Goal: Task Accomplishment & Management: Manage account settings

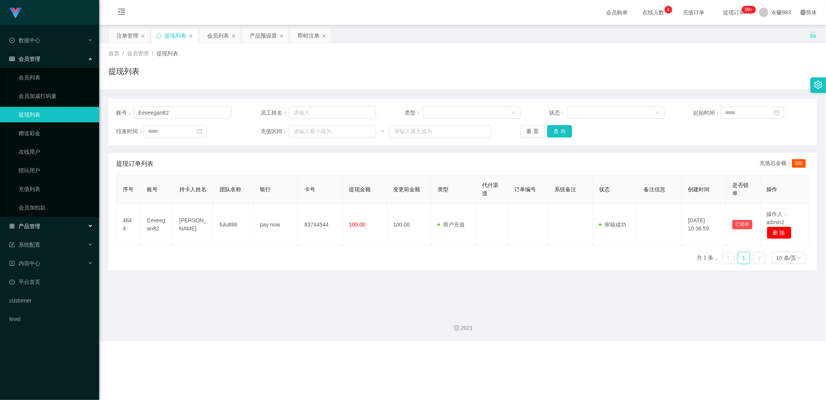
click at [57, 232] on div "产品管理" at bounding box center [49, 225] width 99 height 15
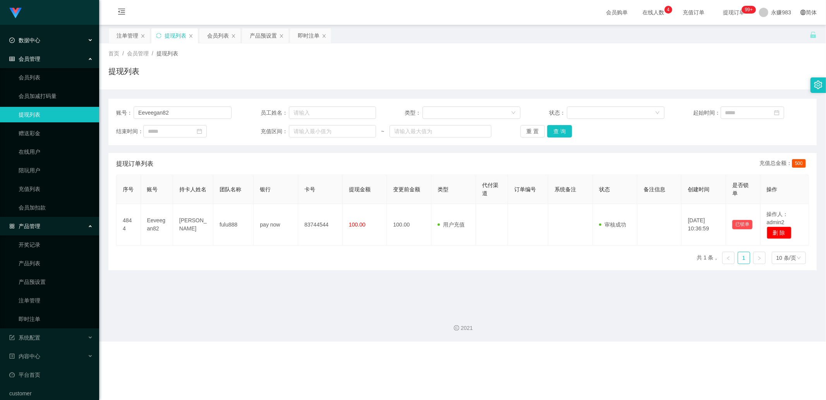
click at [35, 46] on div "数据中心" at bounding box center [49, 40] width 99 height 15
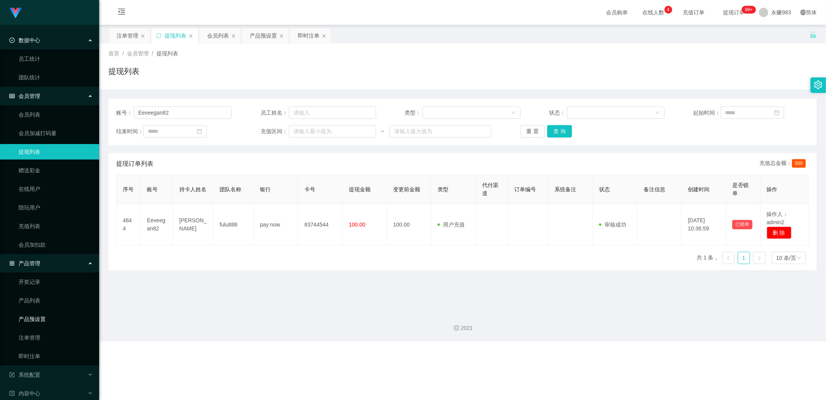
scroll to position [43, 0]
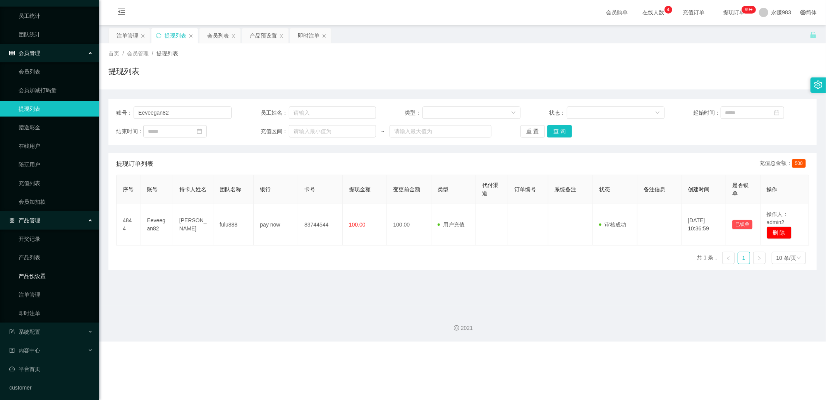
click at [57, 275] on link "产品预设置" at bounding box center [56, 275] width 74 height 15
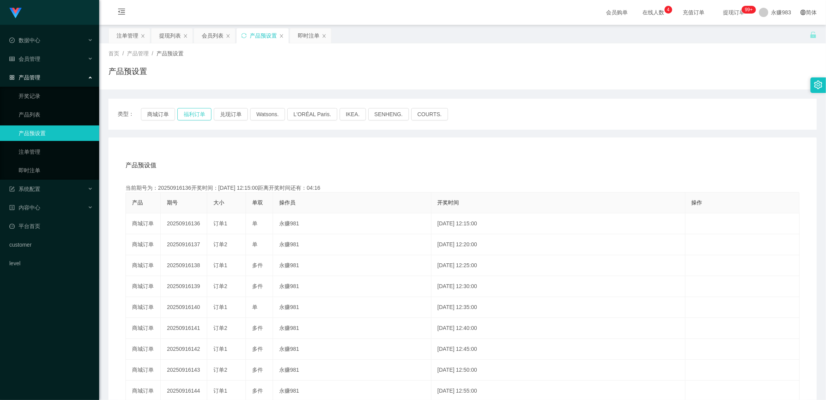
click at [191, 114] on button "福利订单" at bounding box center [194, 114] width 34 height 12
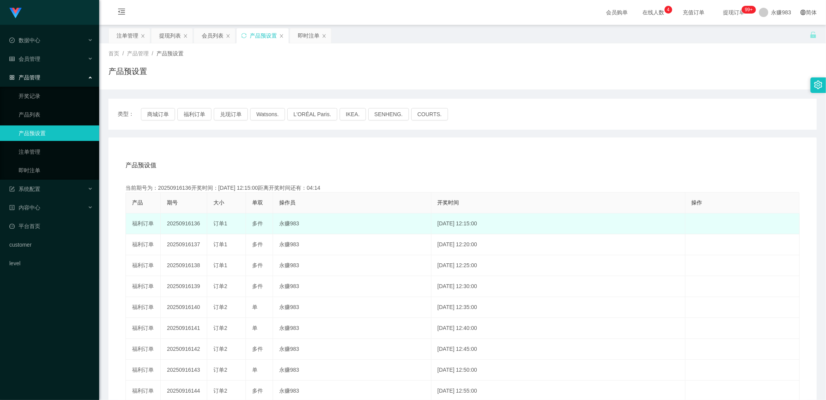
drag, startPoint x: 190, startPoint y: 222, endPoint x: 202, endPoint y: 223, distance: 11.6
click at [202, 223] on td "20250916136" at bounding box center [184, 223] width 46 height 21
copy td "136"
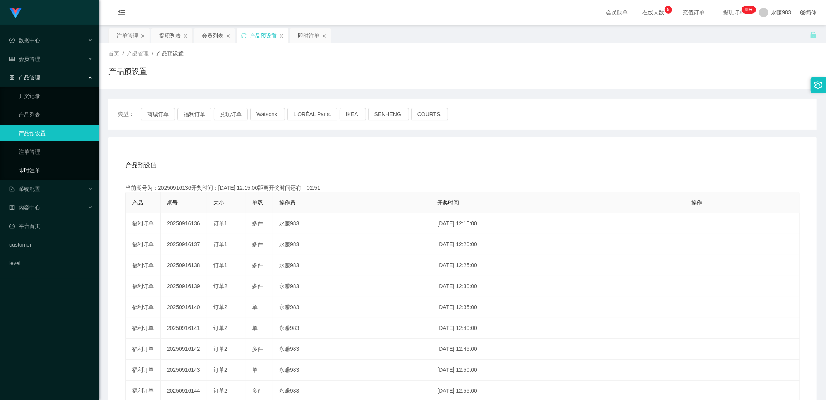
drag, startPoint x: 10, startPoint y: 171, endPoint x: 24, endPoint y: 170, distance: 13.6
click at [19, 171] on link "即时注单" at bounding box center [56, 170] width 74 height 15
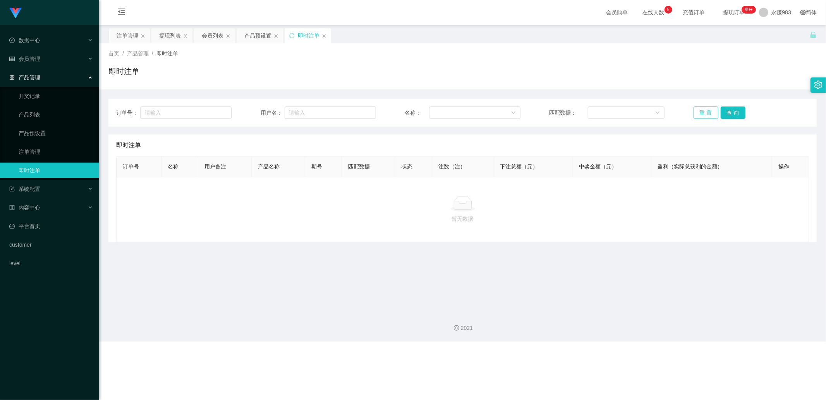
click at [707, 108] on button "重 置" at bounding box center [705, 112] width 25 height 12
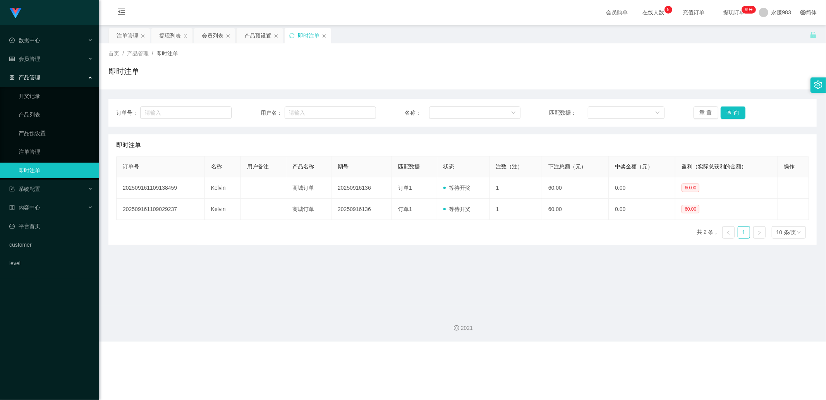
click at [361, 260] on main "关闭左侧 关闭右侧 关闭其它 刷新页面 注单管理 提现列表 会员列表 产品预设置 即时注单 首页 / 产品管理 / 即时注单 / 即时注单 订单号： 用户名：…" at bounding box center [462, 165] width 727 height 281
click at [363, 260] on main "关闭左侧 关闭右侧 关闭其它 刷新页面 注单管理 提现列表 会员列表 产品预设置 即时注单 首页 / 产品管理 / 即时注单 / 即时注单 订单号： 用户名：…" at bounding box center [462, 165] width 727 height 281
click at [440, 236] on div "订单号 名称 用户备注 产品名称 期号 匹配数据 状态 注数（注） 下注总额（元） 中奖金额（元） 盈利（实际总获利的金额） 操作 2025091611091…" at bounding box center [462, 200] width 693 height 89
click at [520, 237] on div "订单号 名称 用户备注 产品名称 期号 匹配数据 状态 注数（注） 下注总额（元） 中奖金额（元） 盈利（实际总获利的金额） 操作 2025091611091…" at bounding box center [462, 200] width 693 height 89
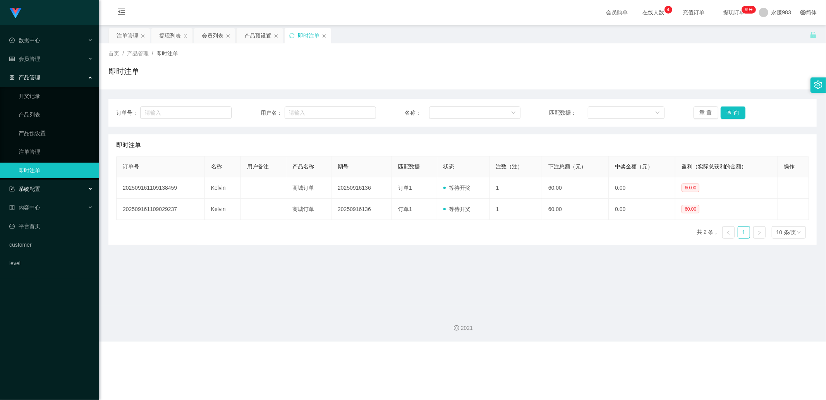
click at [33, 186] on span "系统配置" at bounding box center [24, 189] width 31 height 6
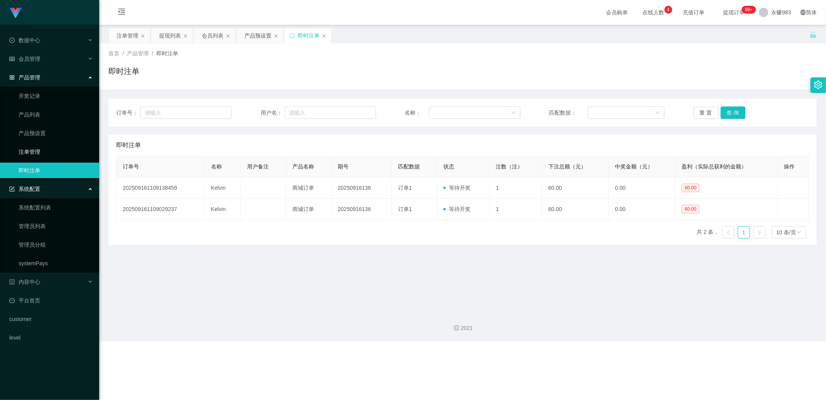
drag, startPoint x: 52, startPoint y: 184, endPoint x: 50, endPoint y: 150, distance: 33.7
click at [52, 184] on div "系统配置" at bounding box center [49, 188] width 99 height 15
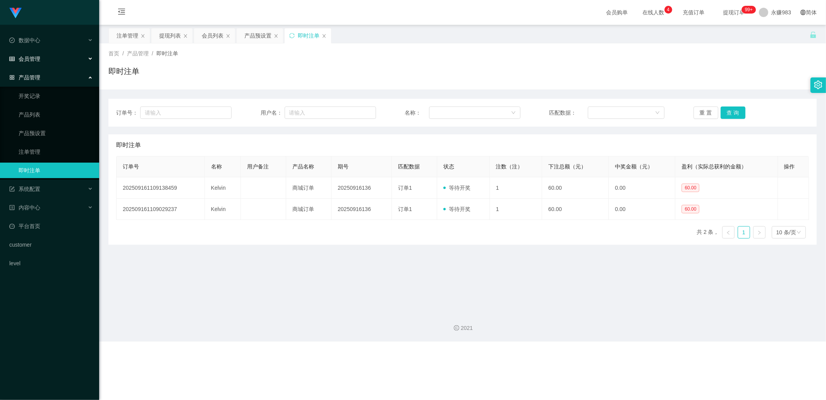
click at [39, 60] on span "会员管理" at bounding box center [24, 59] width 31 height 6
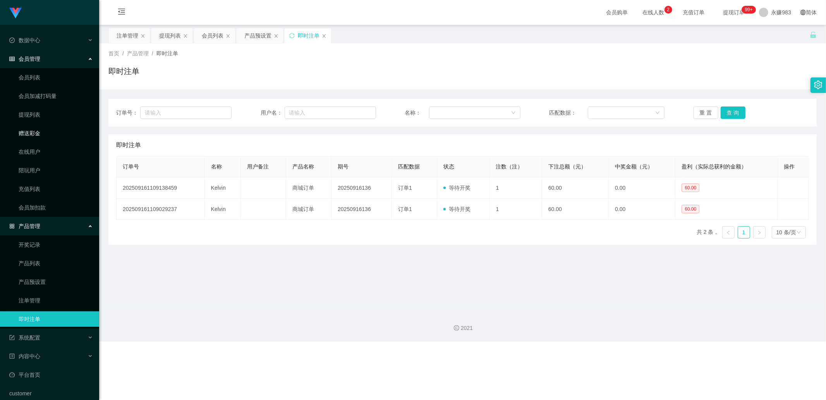
click at [29, 128] on link "赠送彩金" at bounding box center [56, 132] width 74 height 15
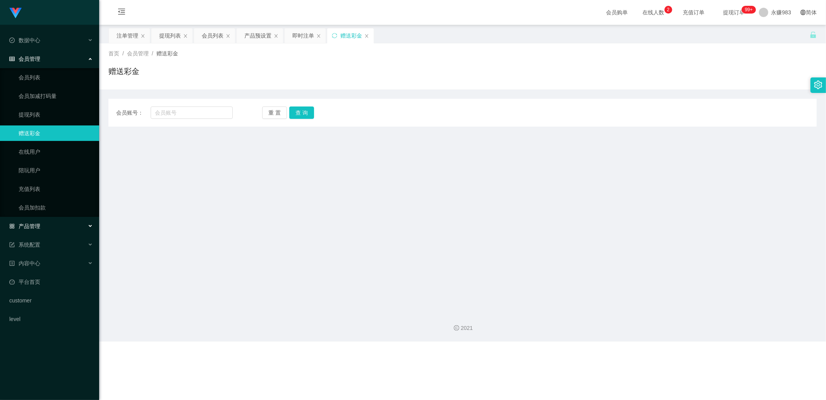
click at [49, 231] on div "产品管理" at bounding box center [49, 225] width 99 height 15
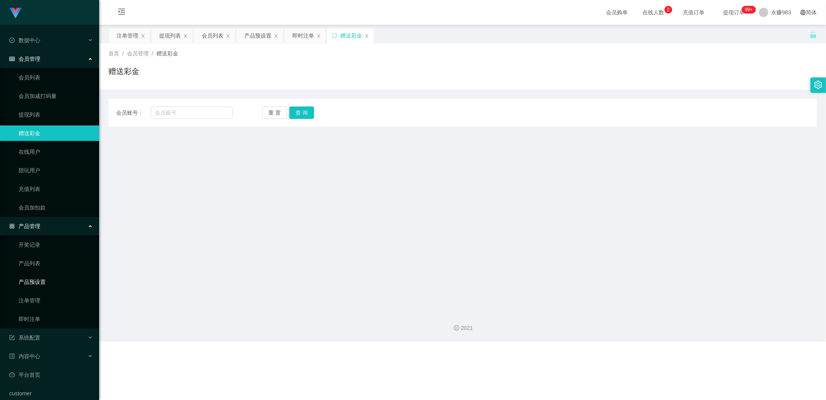
click at [37, 280] on link "产品预设置" at bounding box center [56, 281] width 74 height 15
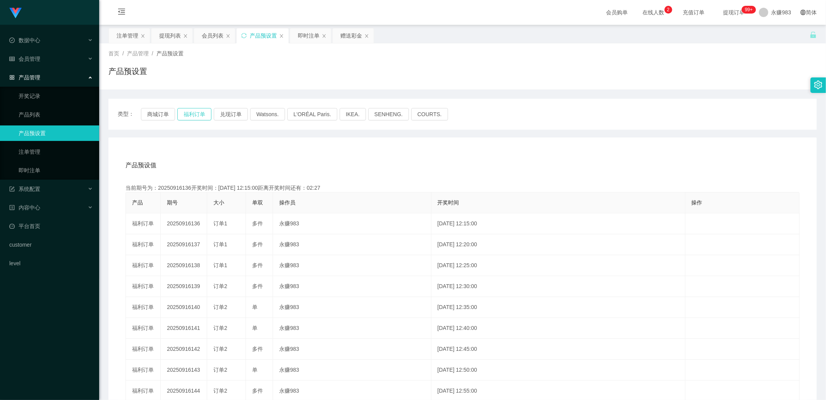
click at [186, 115] on button "福利订单" at bounding box center [194, 114] width 34 height 12
click at [157, 106] on div "类型： 商城订单 福利订单 兑现订单 Watsons. L'ORÉAL Paris. IKEA. [GEOGRAPHIC_DATA]. COURTS." at bounding box center [462, 114] width 708 height 31
click at [156, 112] on button "商城订单" at bounding box center [158, 114] width 34 height 12
click at [194, 110] on button "福利订单" at bounding box center [194, 114] width 34 height 12
click at [164, 110] on button "商城订单" at bounding box center [158, 114] width 34 height 12
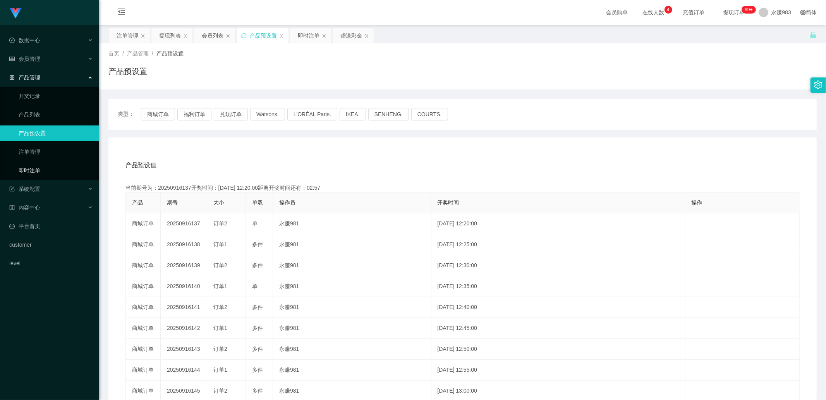
click at [44, 165] on link "即时注单" at bounding box center [56, 170] width 74 height 15
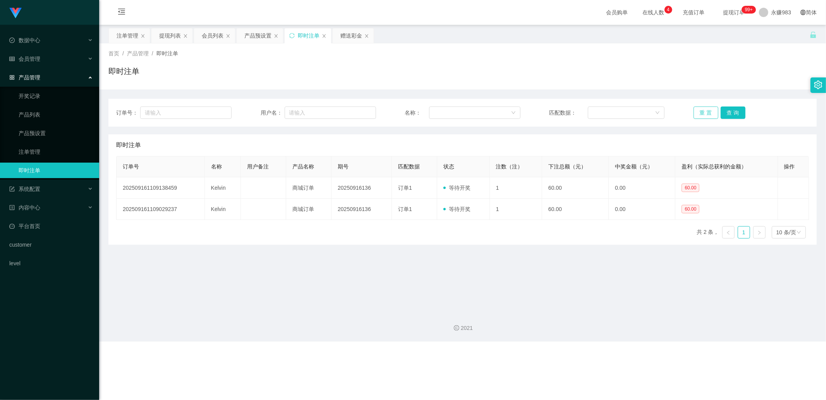
click at [702, 111] on button "重 置" at bounding box center [705, 112] width 25 height 12
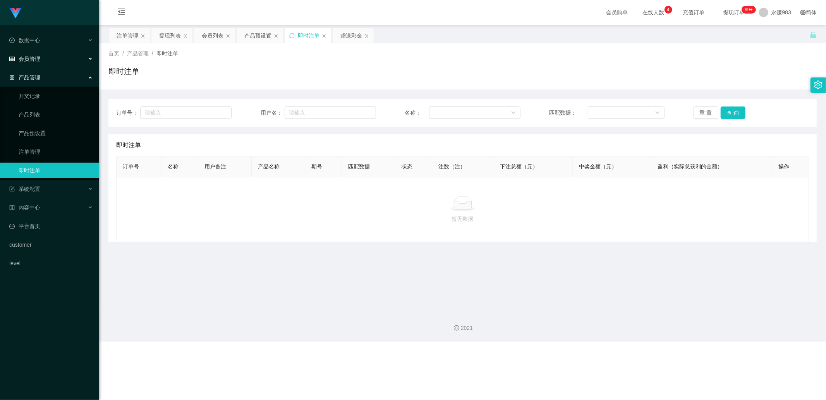
click at [24, 56] on span "会员管理" at bounding box center [24, 59] width 31 height 6
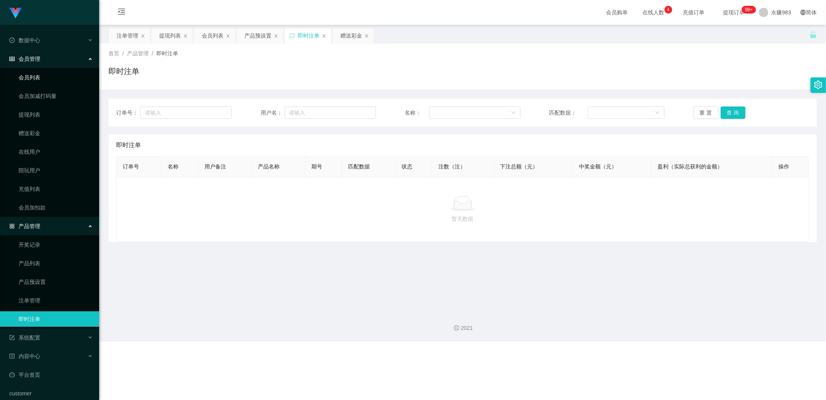
click at [31, 80] on link "会员列表" at bounding box center [56, 77] width 74 height 15
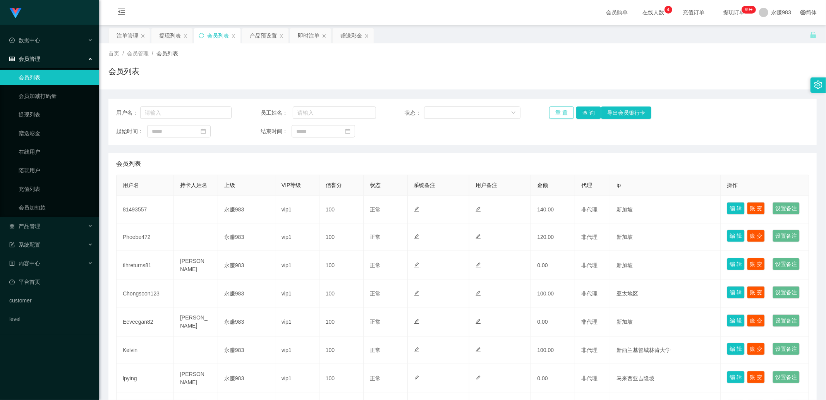
click at [558, 114] on button "重 置" at bounding box center [561, 112] width 25 height 12
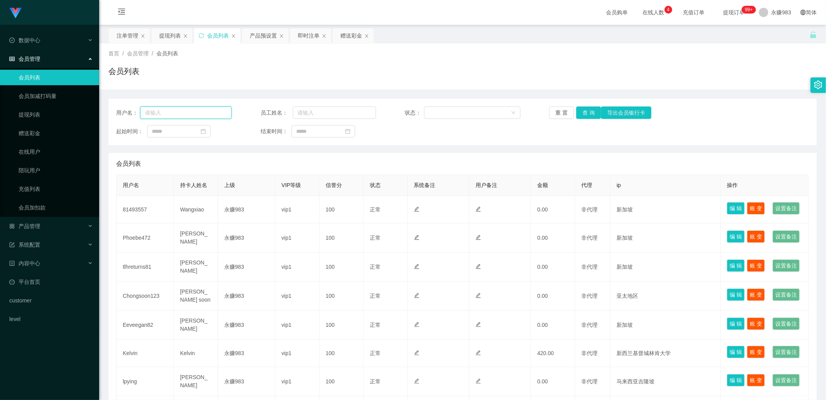
click at [172, 113] on input "text" at bounding box center [185, 112] width 91 height 12
paste input "Kelvin"
type input "Kelvin"
click at [587, 110] on button "查 询" at bounding box center [588, 112] width 25 height 12
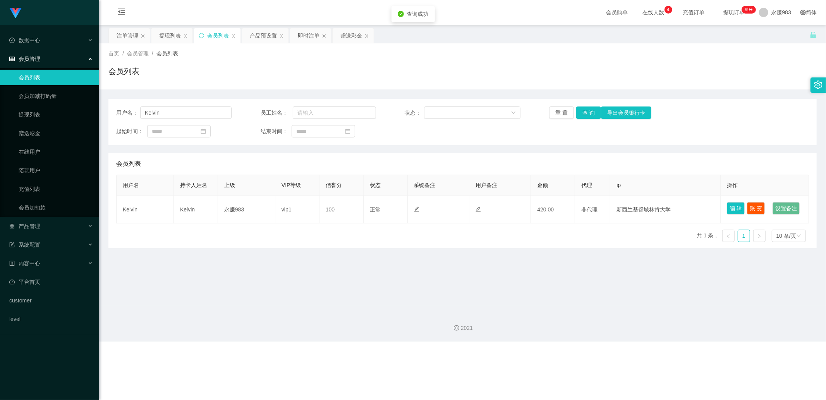
click at [455, 323] on div "2021" at bounding box center [462, 323] width 727 height 36
